Goal: Task Accomplishment & Management: Manage account settings

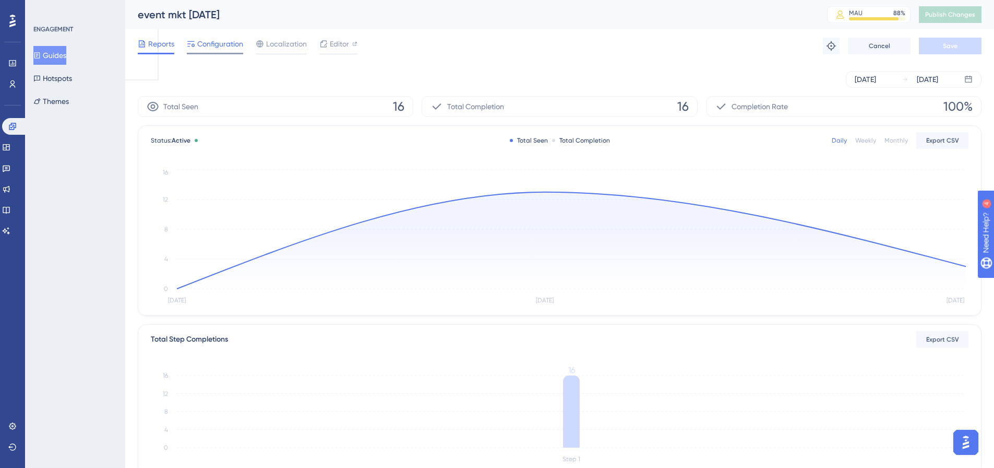
click at [223, 47] on span "Configuration" at bounding box center [220, 44] width 46 height 13
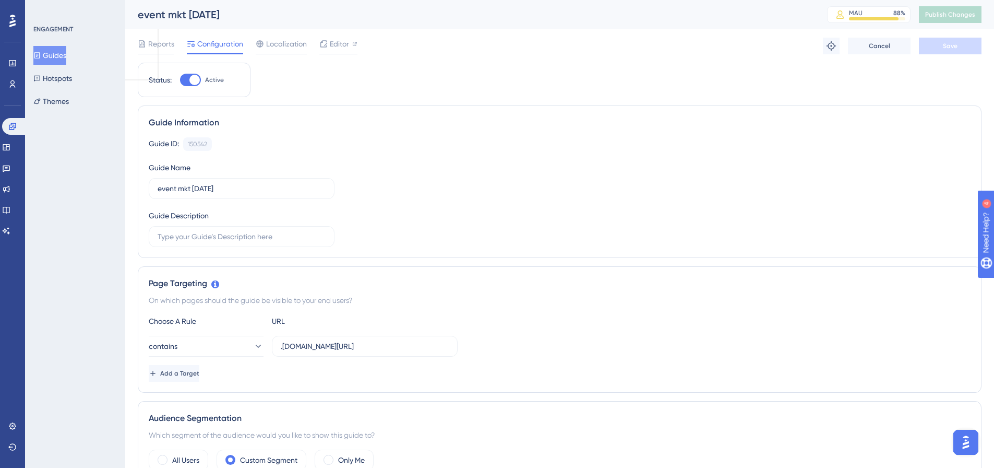
click at [187, 80] on div at bounding box center [190, 80] width 21 height 13
click at [180, 80] on input "Active" at bounding box center [180, 80] width 1 height 1
checkbox input "false"
click at [954, 45] on span "Save" at bounding box center [950, 46] width 15 height 8
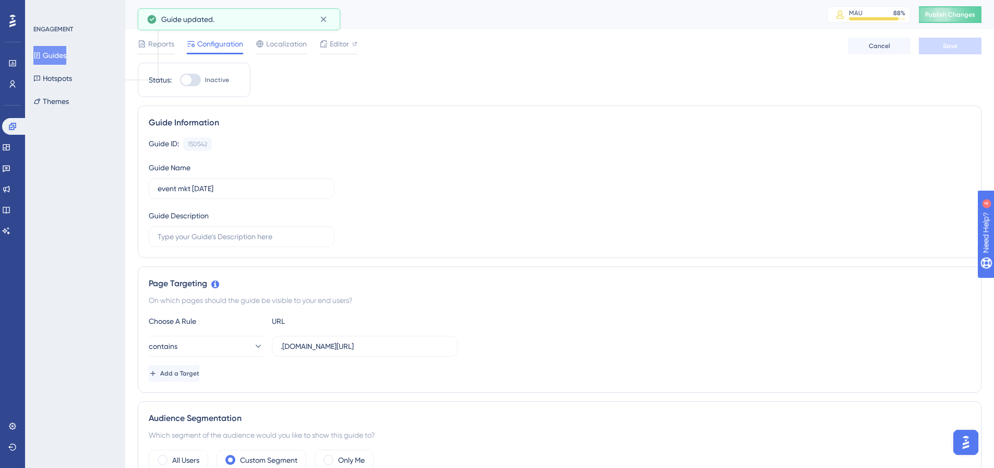
click at [959, 18] on span "Publish Changes" at bounding box center [950, 14] width 50 height 8
click at [60, 56] on button "Guides" at bounding box center [49, 55] width 33 height 19
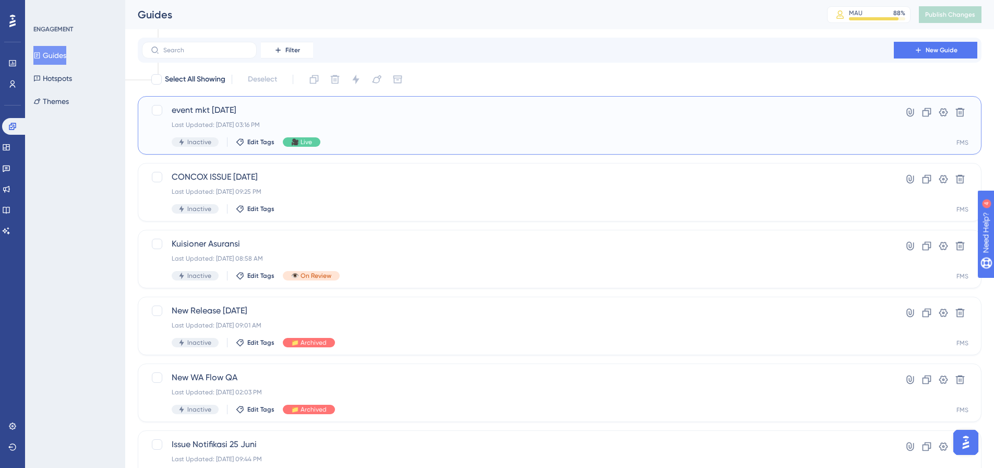
click at [270, 146] on div "Inactive Edit Tags 🎥 Live" at bounding box center [518, 141] width 692 height 9
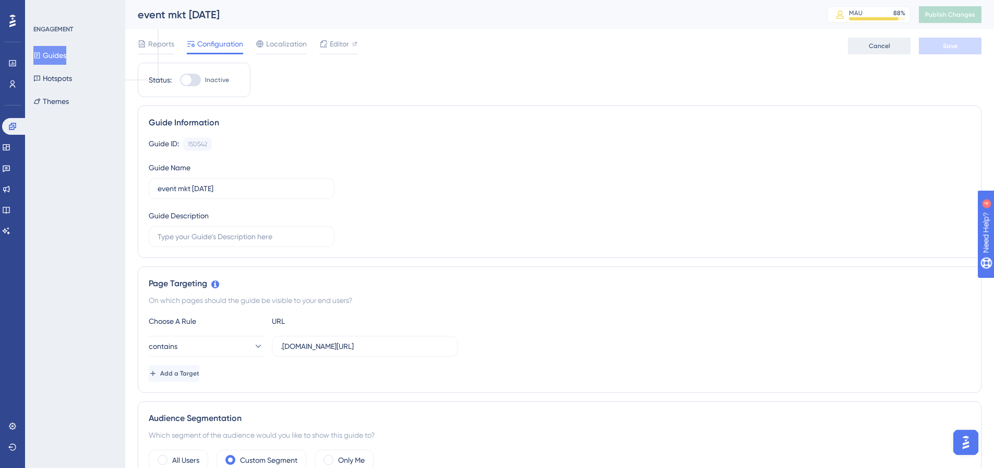
click at [900, 41] on button "Cancel" at bounding box center [879, 46] width 63 height 17
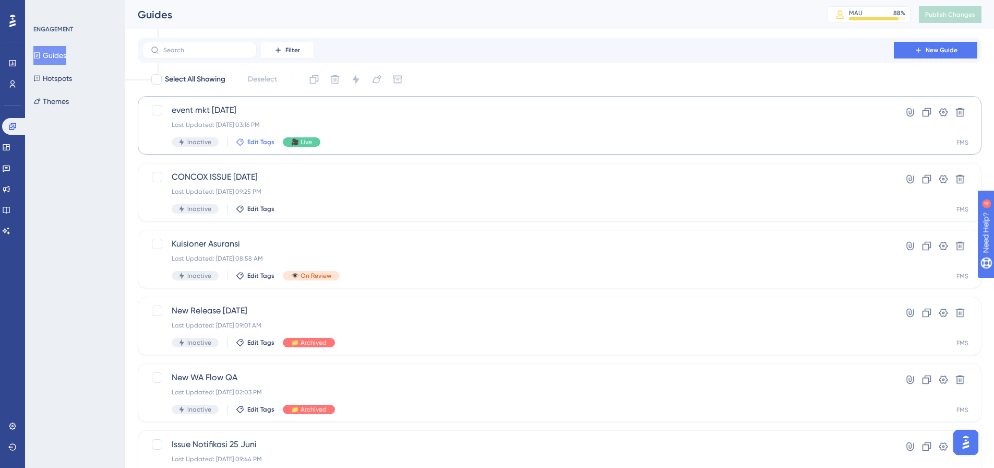
click at [260, 139] on span "Edit Tags" at bounding box center [260, 142] width 27 height 8
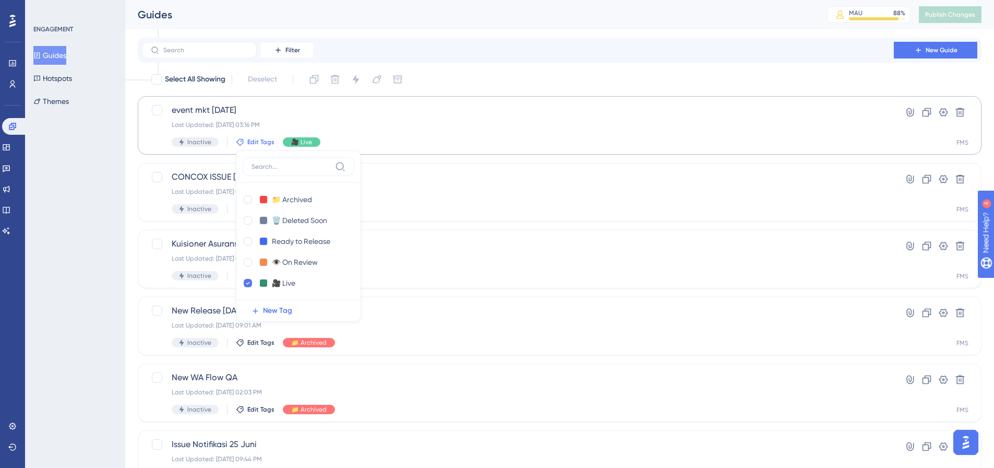
scroll to position [2, 0]
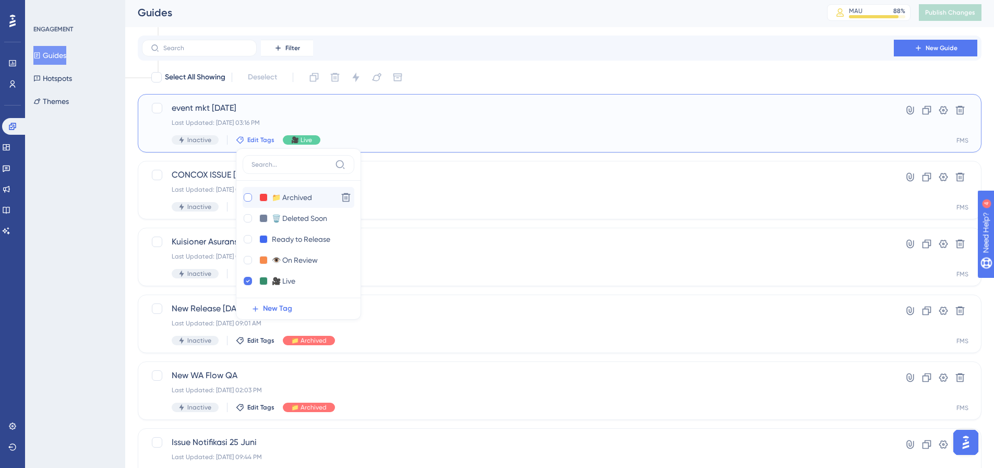
click at [249, 200] on div at bounding box center [248, 197] width 8 height 8
checkbox input "true"
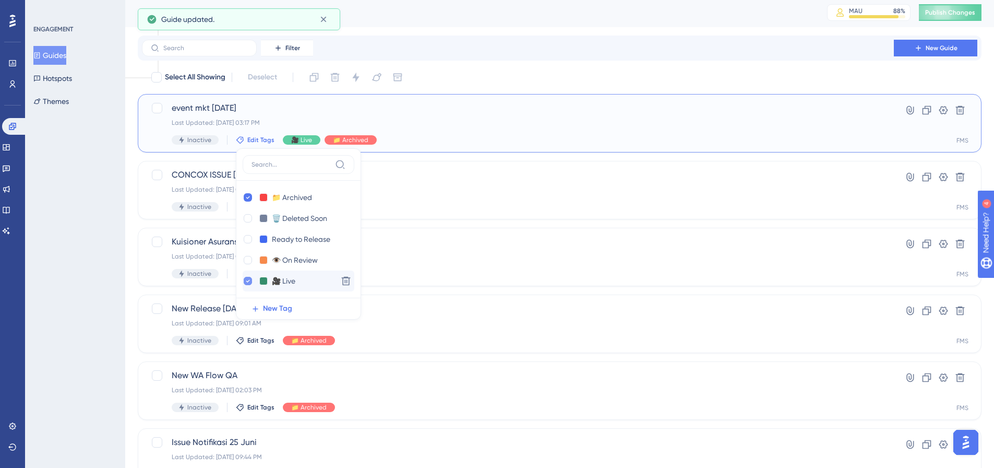
click at [246, 282] on icon at bounding box center [248, 281] width 4 height 3
checkbox input "false"
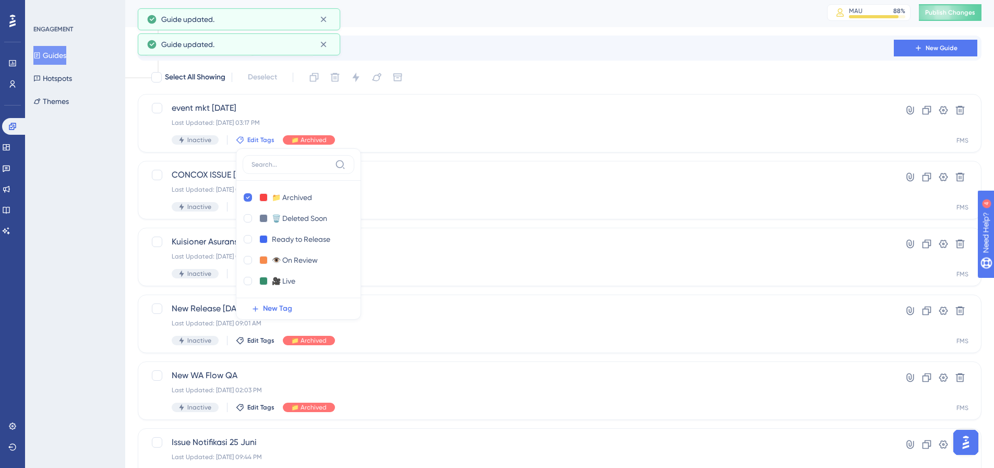
click at [69, 218] on div "ENGAGEMENT Guides Hotspots Themes" at bounding box center [75, 234] width 100 height 468
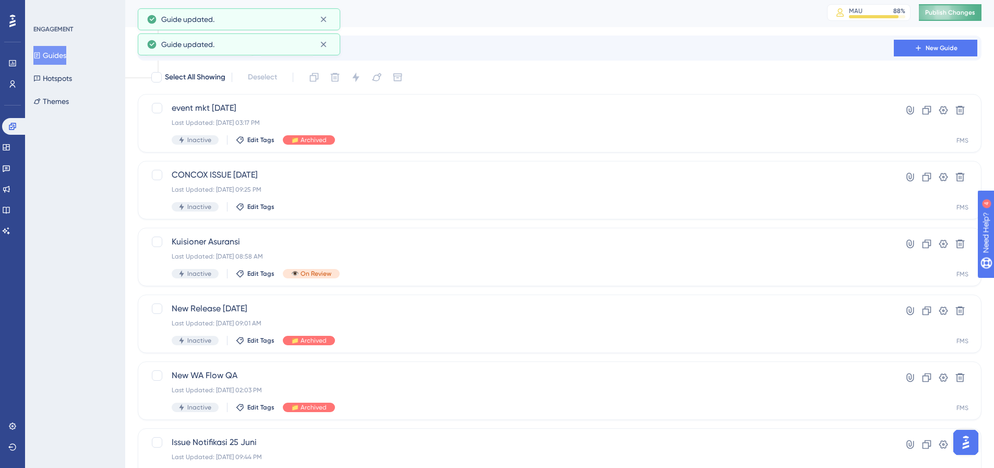
click at [944, 13] on span "Publish Changes" at bounding box center [950, 12] width 50 height 8
